Goal: Information Seeking & Learning: Learn about a topic

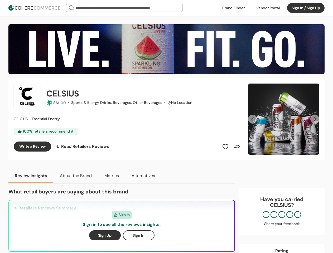
click at [167, 127] on div "CELSIUS 86 /100 · Sports & Energy Drinks, Beverages, Other Beverages · No Locat…" at bounding box center [128, 119] width 228 height 71
click at [268, 8] on div at bounding box center [268, 8] width 30 height 8
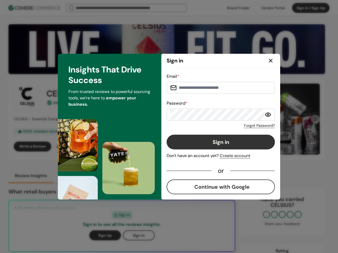
click at [226, 147] on button "Sign in" at bounding box center [221, 142] width 108 height 15
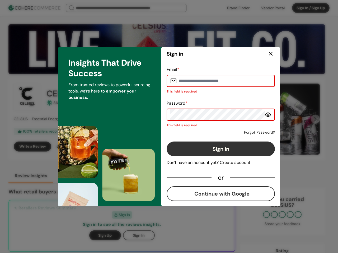
click at [237, 147] on button "Sign in" at bounding box center [221, 149] width 108 height 15
